Goal: Information Seeking & Learning: Learn about a topic

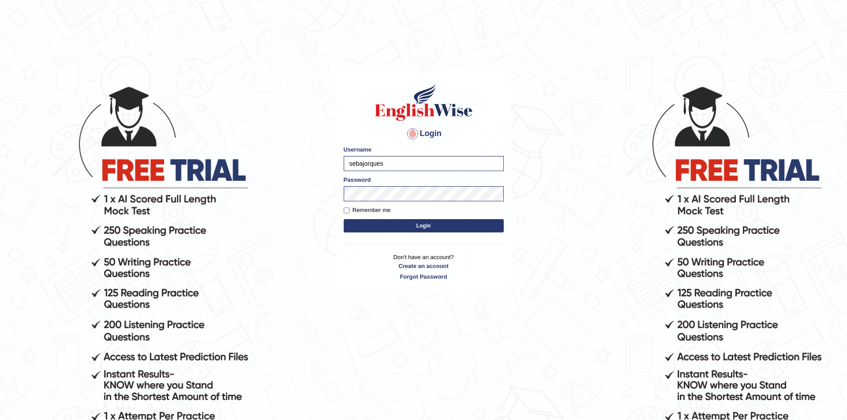
click at [424, 163] on input "sebajorques" at bounding box center [424, 163] width 160 height 15
click at [413, 173] on form "Please fix the following errors: Username sebajorques Password Remember me Login" at bounding box center [424, 189] width 160 height 89
click at [409, 167] on input "sebajorques" at bounding box center [424, 163] width 160 height 15
type input "s"
type input "EnglishWiseGC"
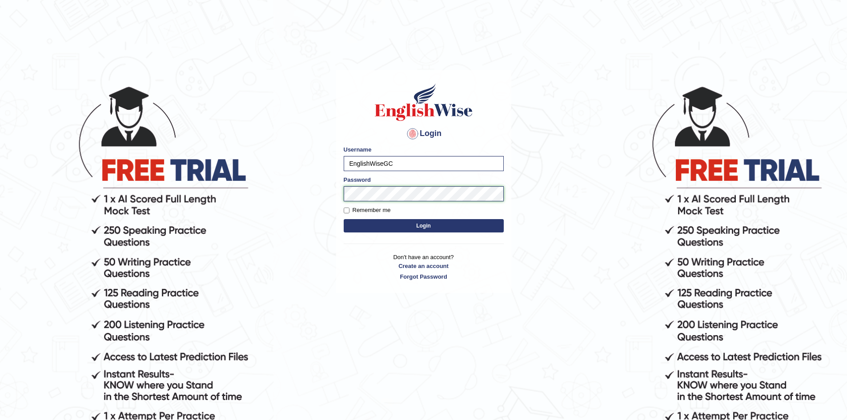
click at [344, 219] on button "Login" at bounding box center [424, 225] width 160 height 13
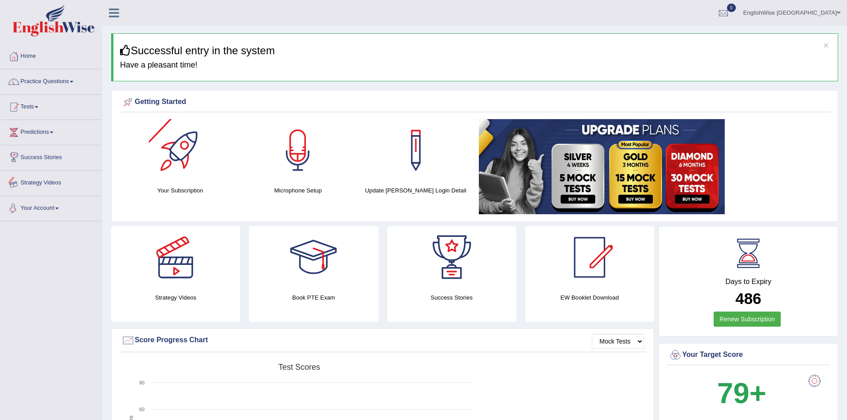
click at [56, 83] on link "Practice Questions" at bounding box center [50, 80] width 101 height 22
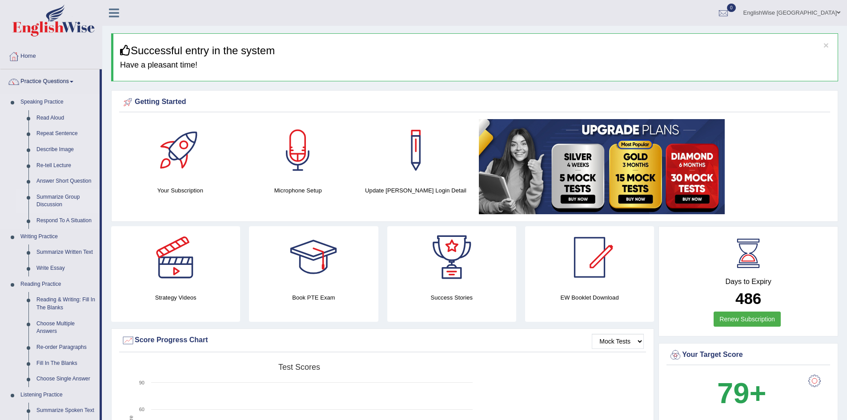
click at [61, 201] on link "Summarize Group Discussion" at bounding box center [65, 201] width 67 height 24
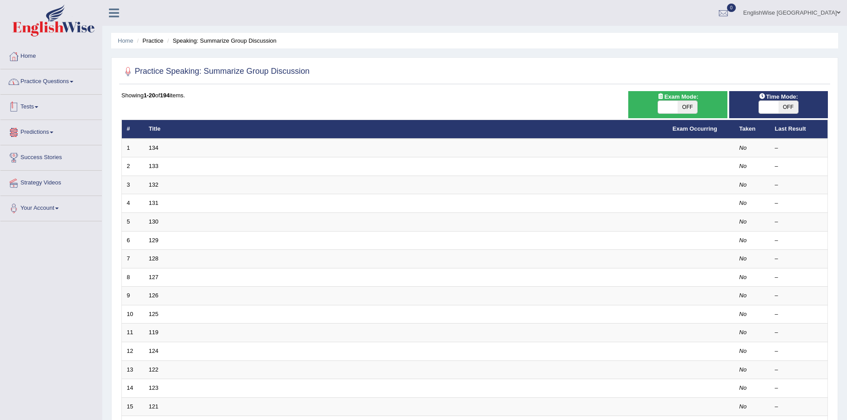
click at [52, 81] on link "Practice Questions" at bounding box center [50, 80] width 101 height 22
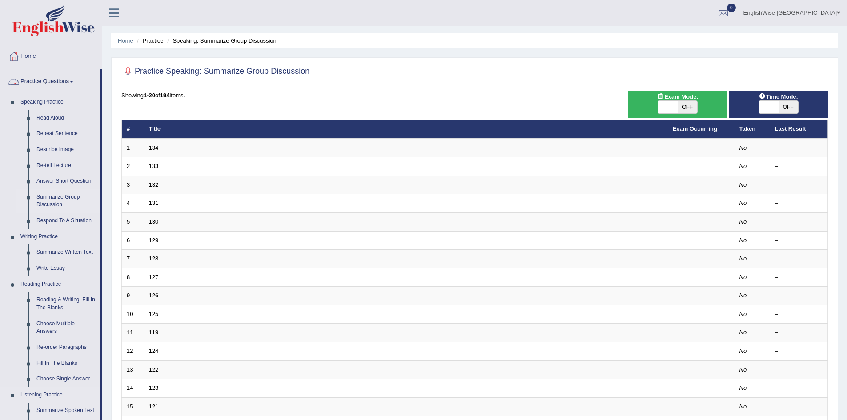
scroll to position [277, 0]
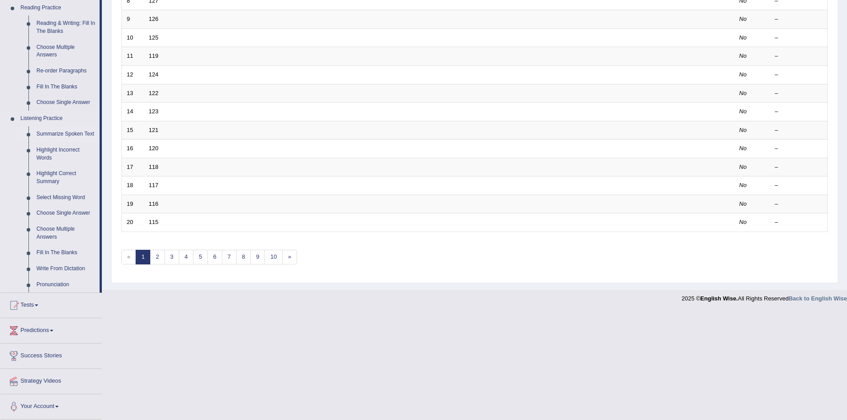
click at [65, 136] on link "Summarize Spoken Text" at bounding box center [65, 134] width 67 height 16
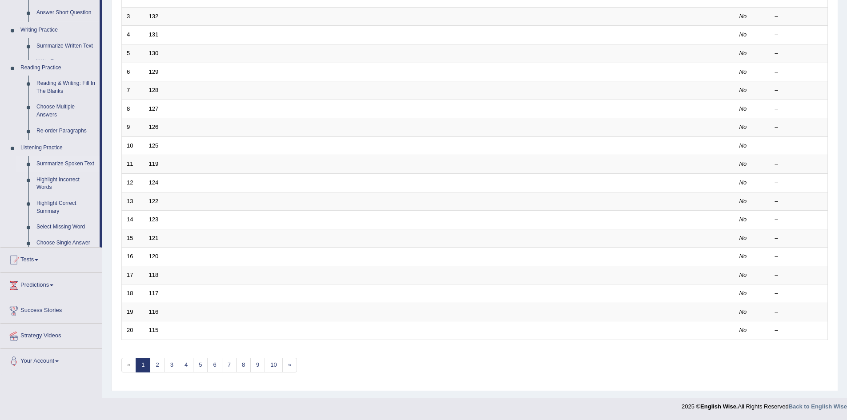
scroll to position [169, 0]
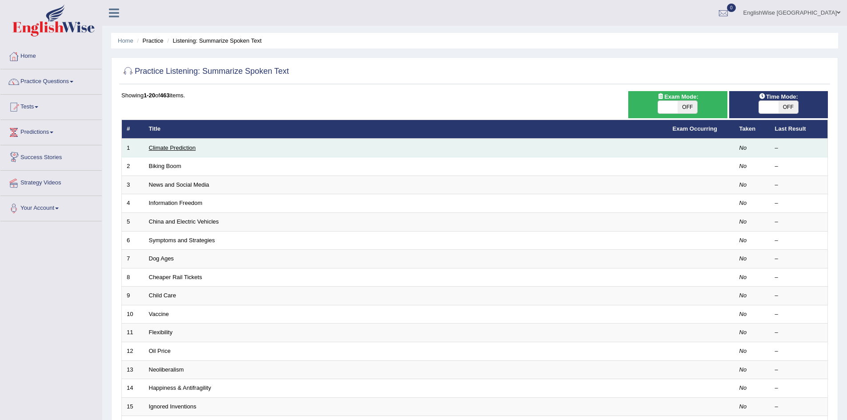
click at [169, 149] on link "Climate Prediction" at bounding box center [172, 148] width 47 height 7
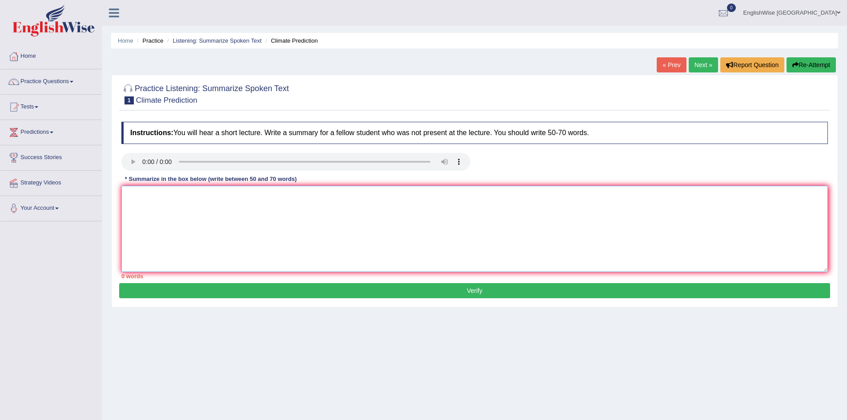
click at [199, 192] on textarea at bounding box center [474, 229] width 707 height 86
click at [61, 75] on link "Practice Questions" at bounding box center [50, 80] width 101 height 22
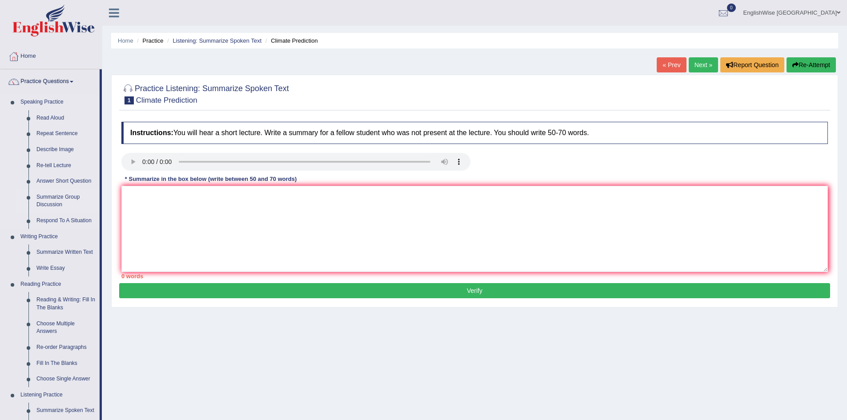
click at [54, 200] on link "Summarize Group Discussion" at bounding box center [65, 201] width 67 height 24
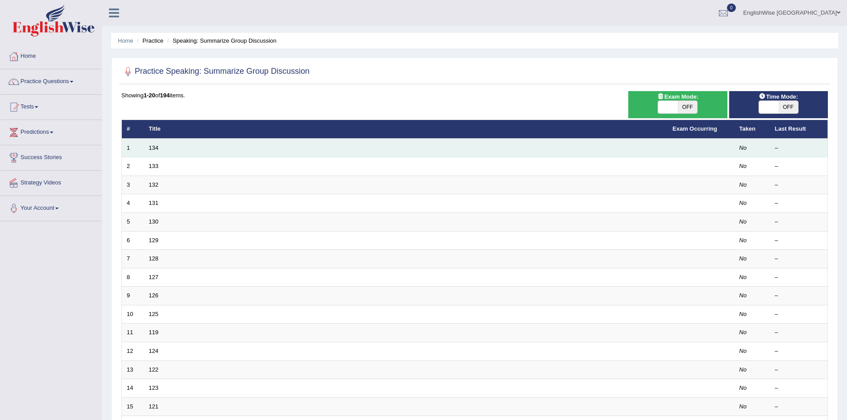
click at [145, 147] on td "134" at bounding box center [406, 148] width 524 height 19
click at [150, 147] on link "134" at bounding box center [154, 148] width 10 height 7
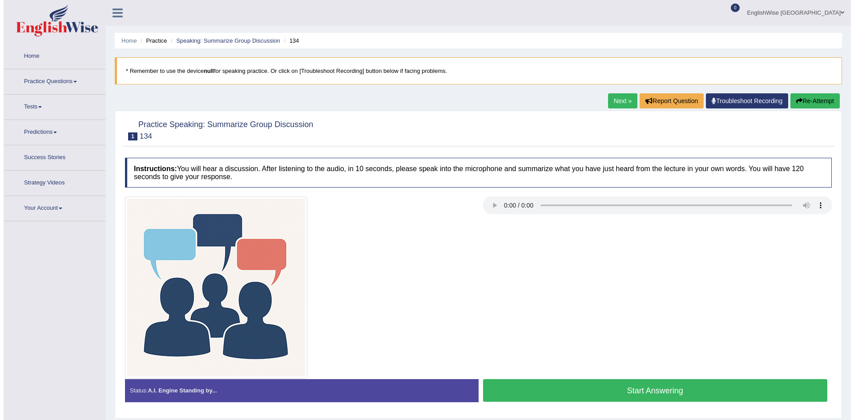
scroll to position [47, 0]
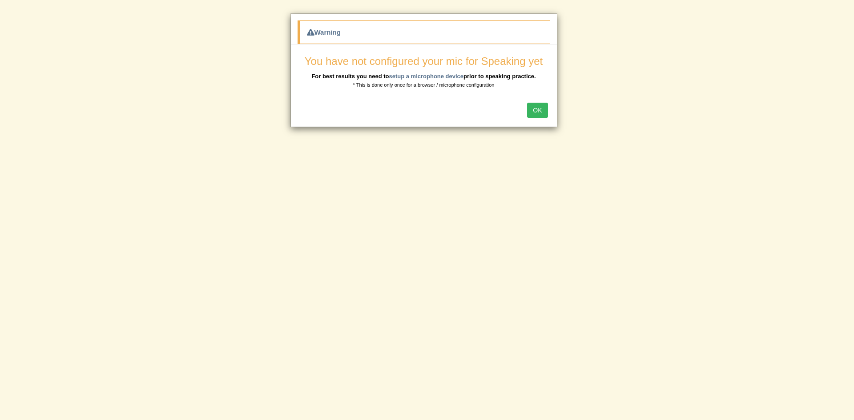
click at [539, 111] on button "OK" at bounding box center [537, 110] width 20 height 15
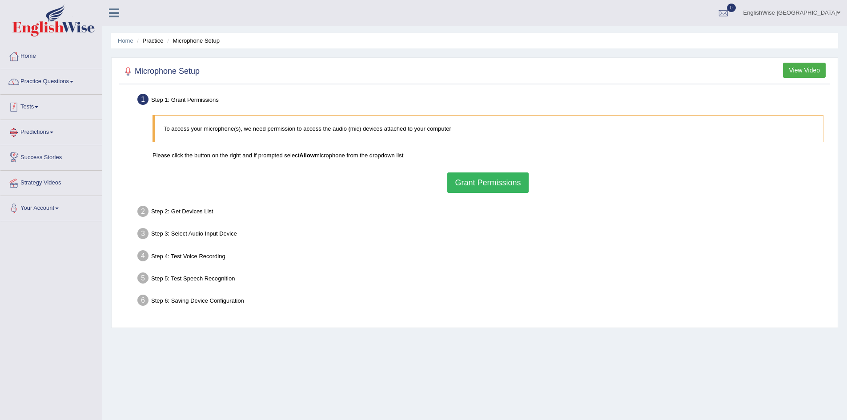
click at [38, 84] on link "Practice Questions" at bounding box center [50, 80] width 101 height 22
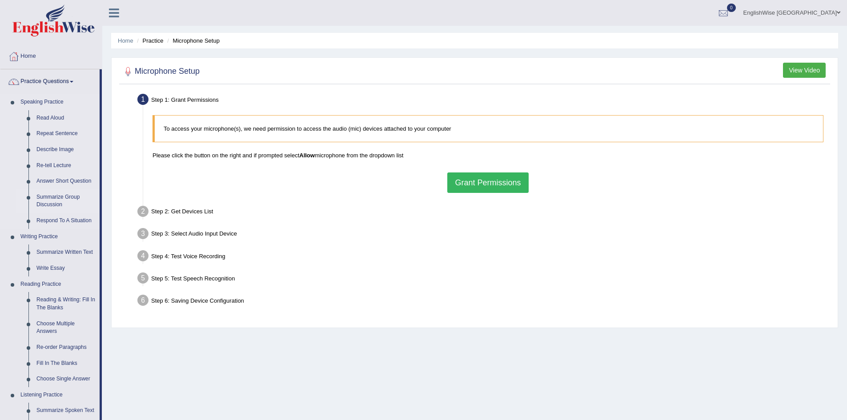
click at [51, 195] on link "Summarize Group Discussion" at bounding box center [65, 201] width 67 height 24
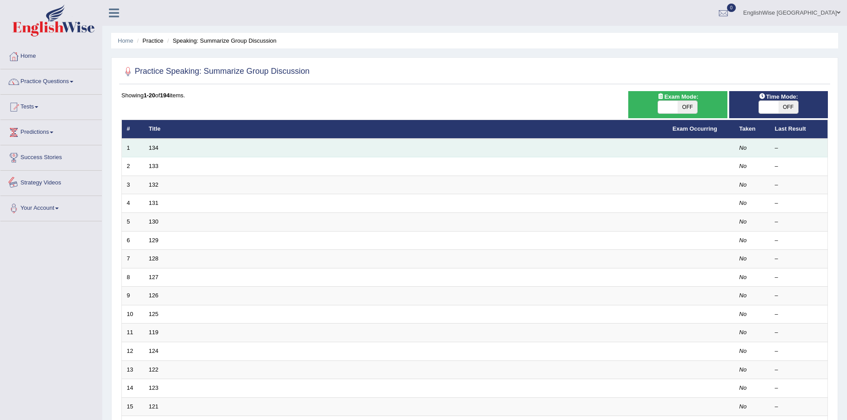
click at [153, 144] on td "134" at bounding box center [406, 148] width 524 height 19
click at [153, 148] on link "134" at bounding box center [154, 148] width 10 height 7
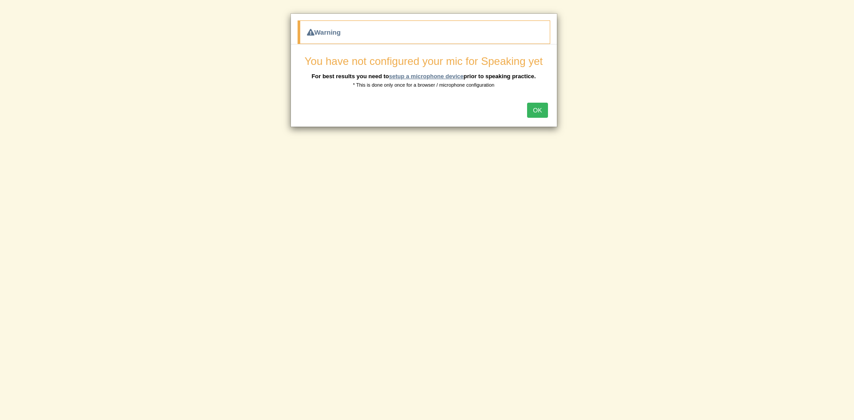
click at [440, 76] on link "setup a microphone device" at bounding box center [426, 76] width 75 height 7
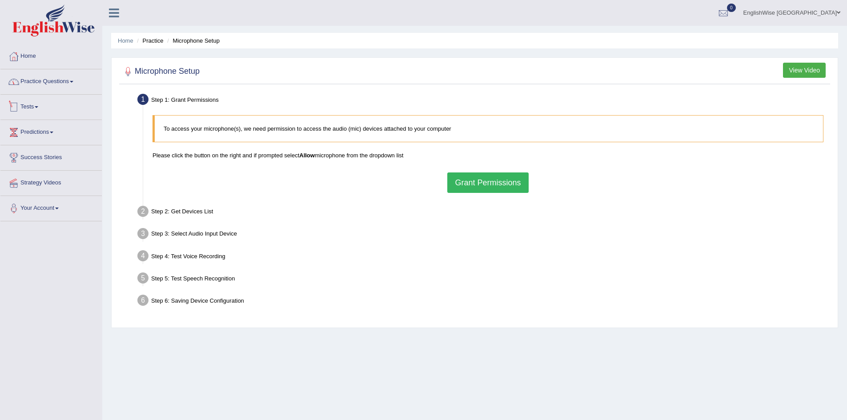
click at [63, 74] on link "Practice Questions" at bounding box center [50, 80] width 101 height 22
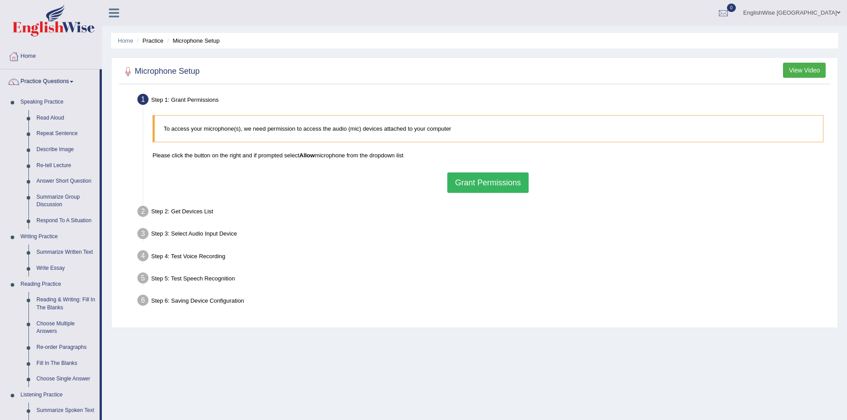
click at [492, 176] on button "Grant Permissions" at bounding box center [487, 183] width 81 height 20
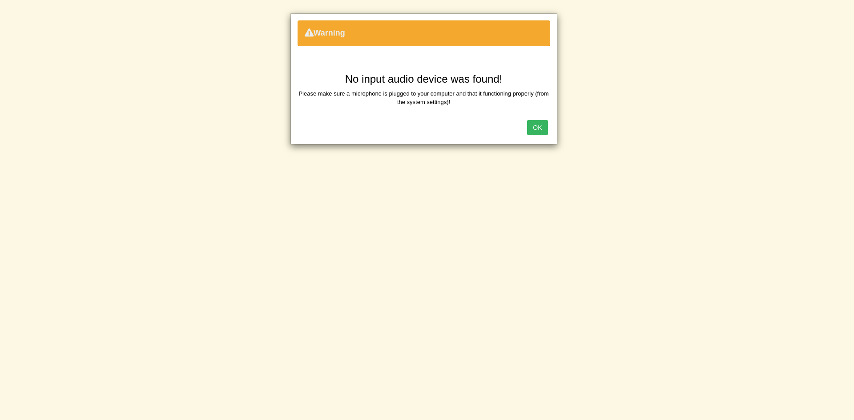
click at [534, 127] on button "OK" at bounding box center [537, 127] width 20 height 15
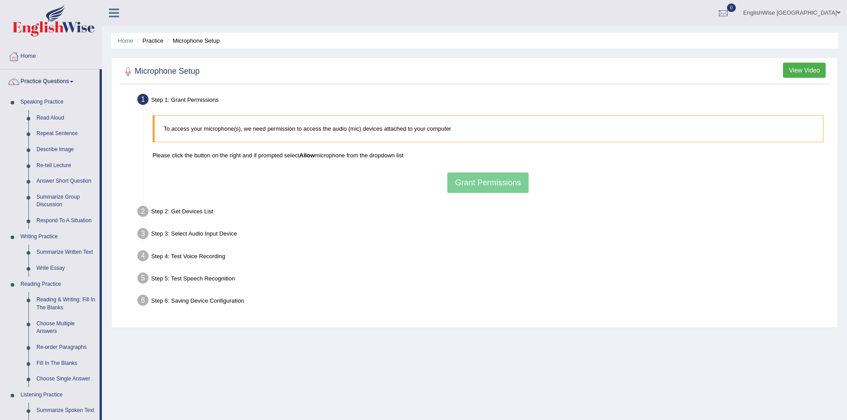
click at [493, 181] on div "To access your microphone(s), we need permission to access the audio (mic) devi…" at bounding box center [488, 154] width 680 height 87
click at [479, 146] on div "To access your microphone(s), we need permission to access the audio (mic) devi…" at bounding box center [488, 154] width 680 height 87
click at [487, 181] on div "To access your microphone(s), we need permission to access the audio (mic) devi…" at bounding box center [488, 154] width 680 height 87
click at [48, 79] on link "Practice Questions" at bounding box center [49, 80] width 99 height 22
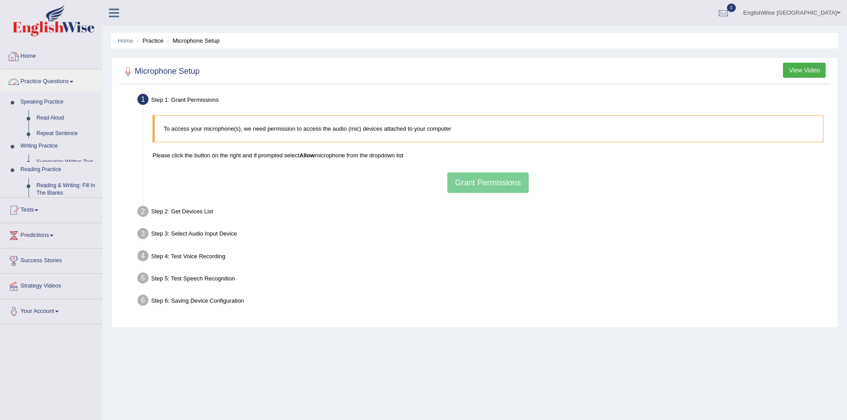
click at [29, 59] on link "Home" at bounding box center [50, 55] width 101 height 22
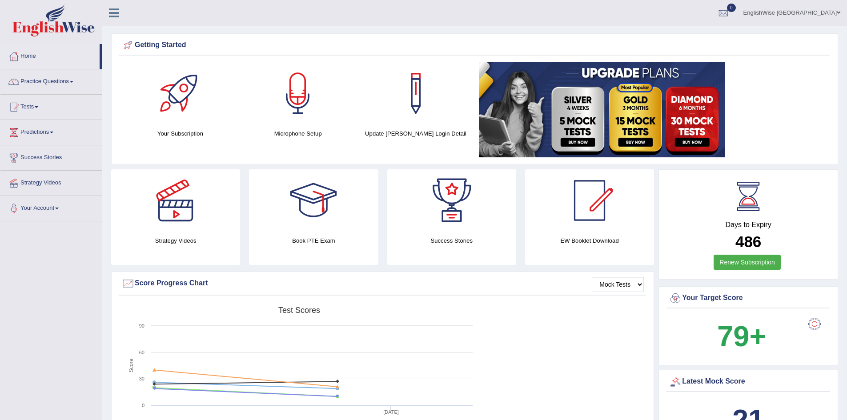
click at [820, 7] on link "EnglishWise Gold Coast" at bounding box center [792, 11] width 110 height 23
click at [779, 120] on link "Log out" at bounding box center [792, 115] width 109 height 20
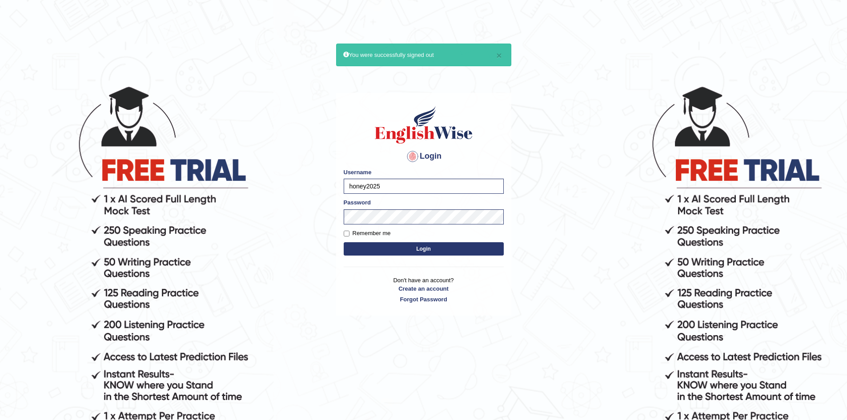
type input "honey2025"
click at [344, 242] on button "Login" at bounding box center [424, 248] width 160 height 13
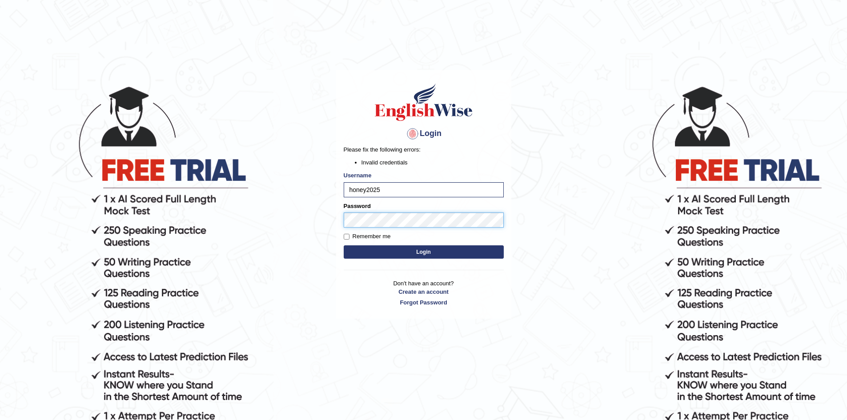
click at [338, 223] on div "Login Please fix the following errors: Invalid credentials Username honey2025 P…" at bounding box center [423, 194] width 175 height 249
click at [344, 246] on button "Login" at bounding box center [424, 252] width 160 height 13
click at [419, 250] on button "Login" at bounding box center [424, 252] width 160 height 13
click at [321, 218] on body "Login Please fix the following errors: Invalid credentials Username honey2025 P…" at bounding box center [423, 252] width 847 height 420
click at [344, 246] on button "Login" at bounding box center [424, 252] width 160 height 13
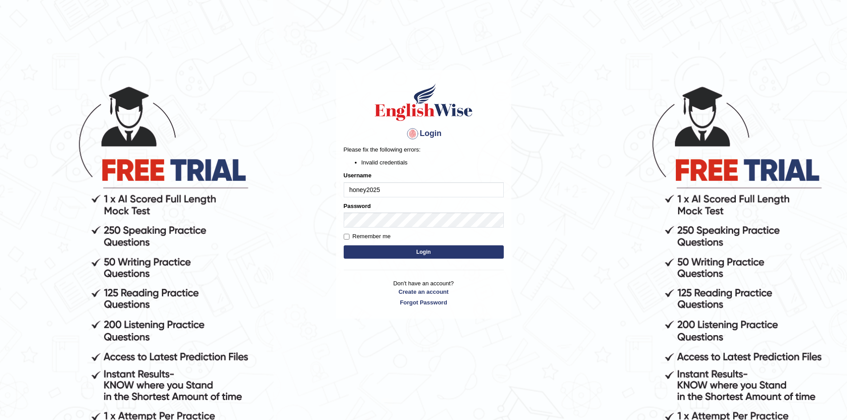
drag, startPoint x: 351, startPoint y: 190, endPoint x: 345, endPoint y: 190, distance: 6.2
click at [345, 190] on input "honey2025" at bounding box center [424, 189] width 160 height 15
type input "Honey2025"
click at [329, 230] on body "Login Please fix the following errors: Invalid credentials Username Honey2025 P…" at bounding box center [423, 252] width 847 height 420
click at [344, 246] on button "Login" at bounding box center [424, 252] width 160 height 13
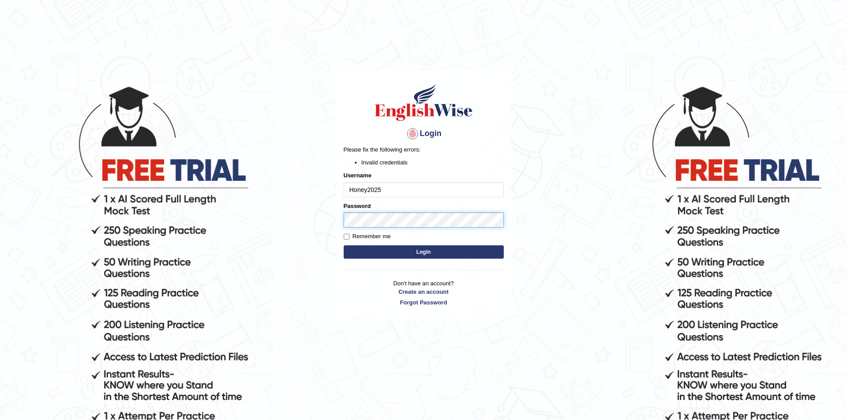
click at [295, 223] on body "Login Please fix the following errors: Invalid credentials Username Honey2025 P…" at bounding box center [423, 252] width 847 height 420
click at [344, 246] on button "Login" at bounding box center [424, 252] width 160 height 13
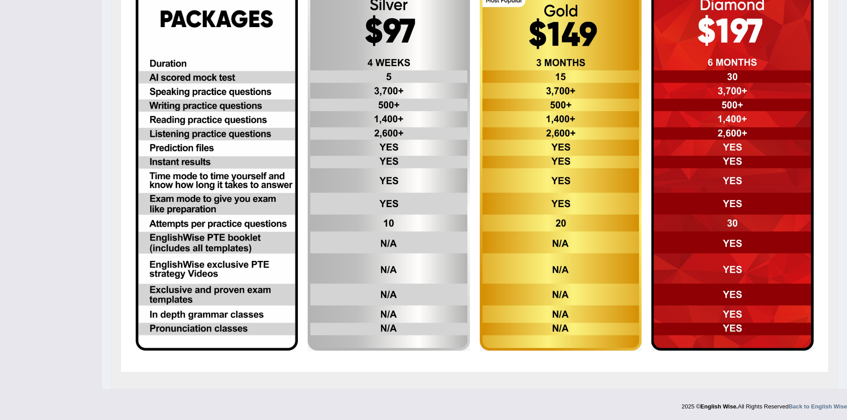
scroll to position [246, 0]
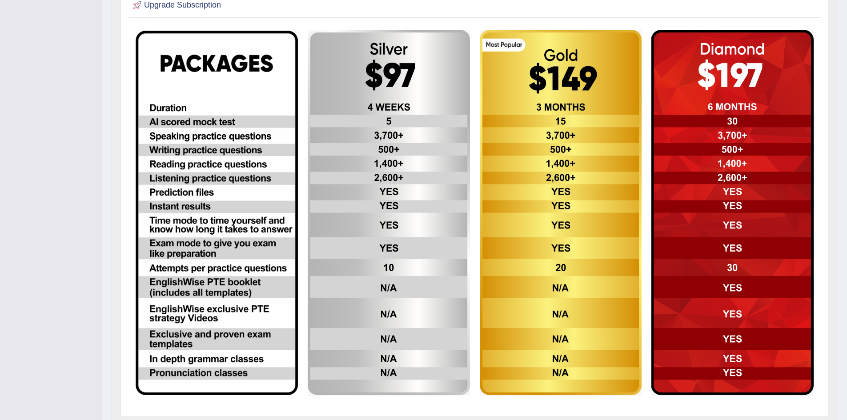
click at [301, 69] on td at bounding box center [217, 213] width 172 height 376
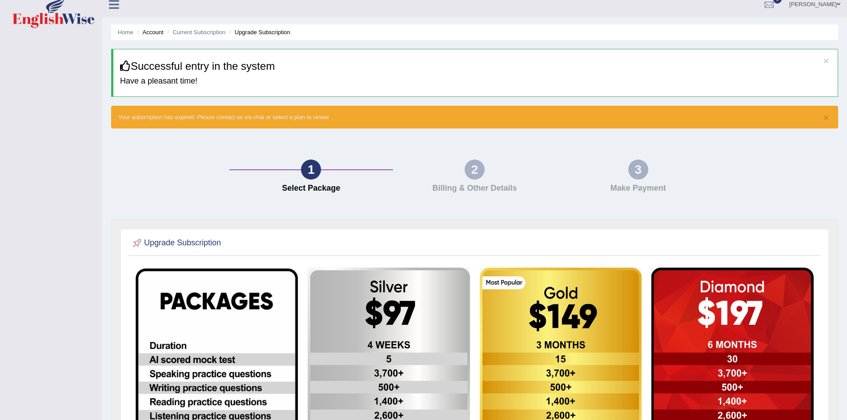
scroll to position [0, 0]
